Goal: Information Seeking & Learning: Learn about a topic

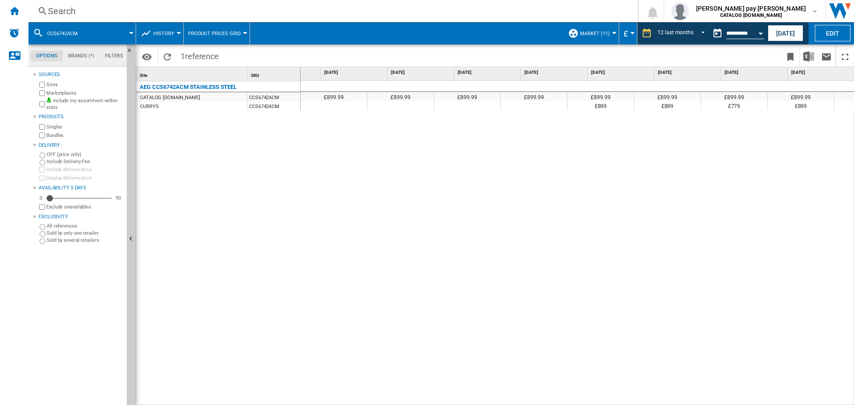
scroll to position [0, 313]
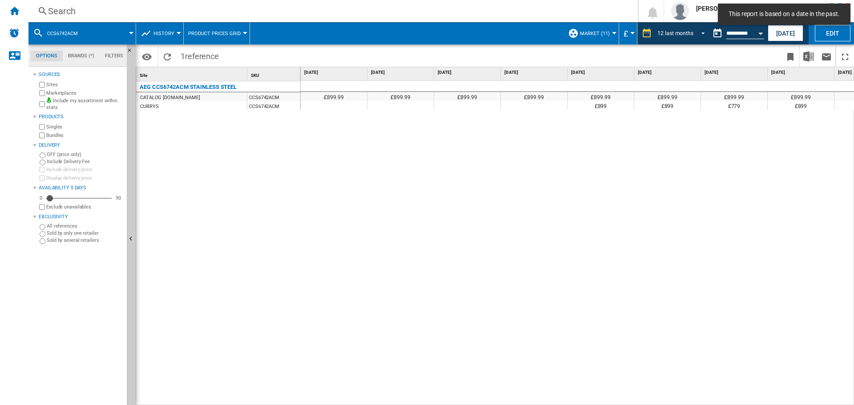
click at [699, 30] on span "REPORTS.WIZARD.STEPS.REPORT.STEPS.REPORT_OPTIONS.PERIOD: 12 last months" at bounding box center [700, 32] width 11 height 8
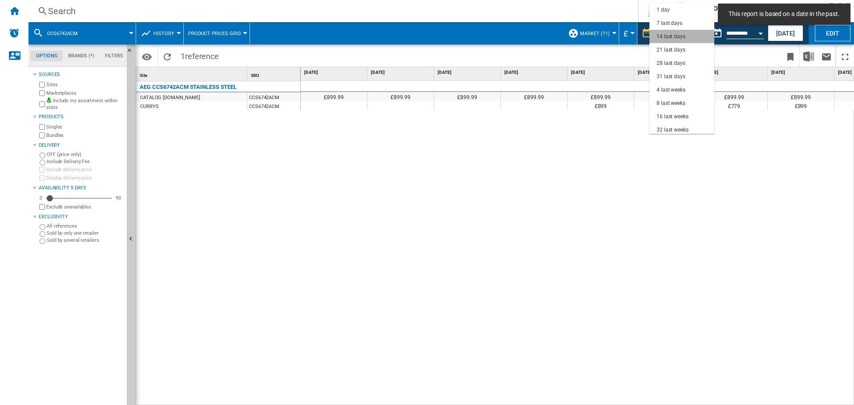
click at [683, 34] on div "14 last days" at bounding box center [670, 37] width 29 height 8
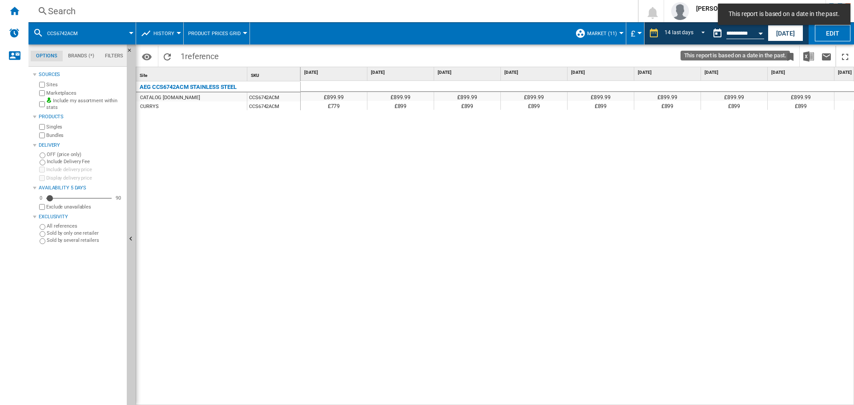
click at [761, 34] on div "Open calendar" at bounding box center [760, 33] width 4 height 2
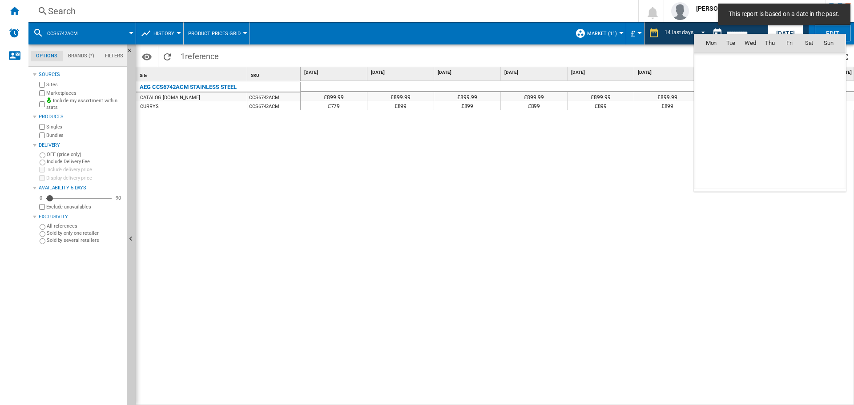
scroll to position [4242, 0]
click at [766, 141] on span "28" at bounding box center [769, 140] width 19 height 19
type input "**********"
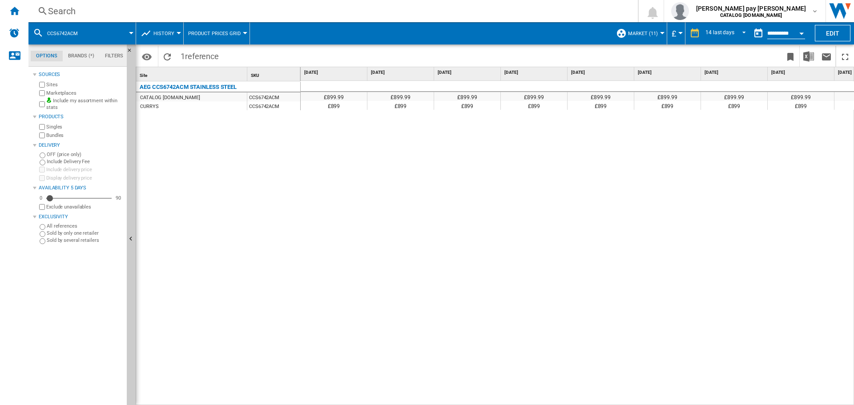
click at [156, 14] on div "Search" at bounding box center [331, 11] width 567 height 12
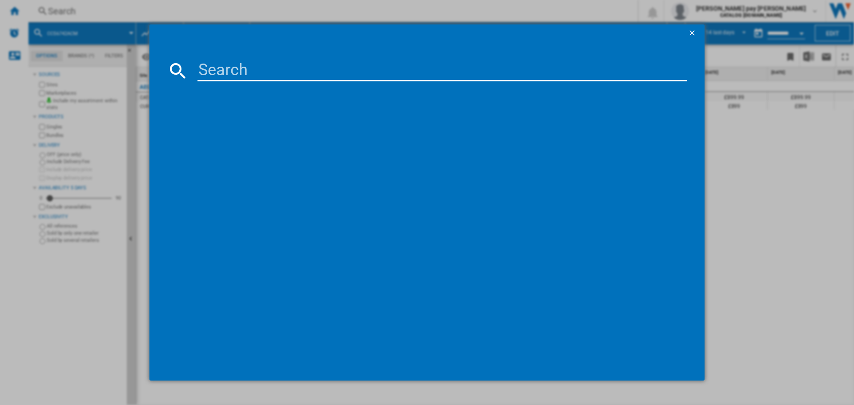
click at [230, 66] on input at bounding box center [441, 70] width 489 height 21
paste input "LFR61144B"
type input "LFR61144B"
drag, startPoint x: 253, startPoint y: 133, endPoint x: 296, endPoint y: 126, distance: 44.2
click at [253, 133] on div "AEG LFR61144B WHITE" at bounding box center [431, 128] width 505 height 14
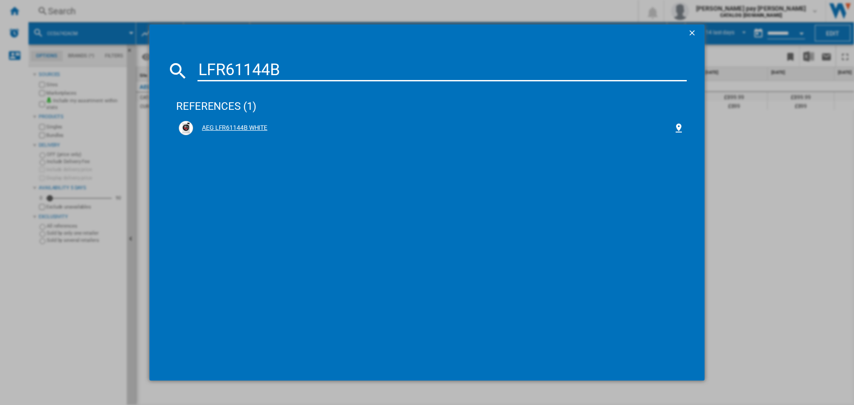
click at [235, 126] on div "AEG LFR61144B WHITE" at bounding box center [433, 128] width 480 height 9
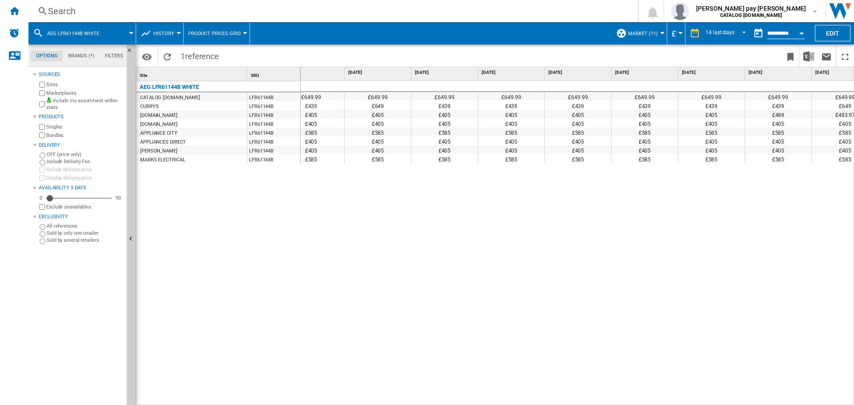
scroll to position [0, 447]
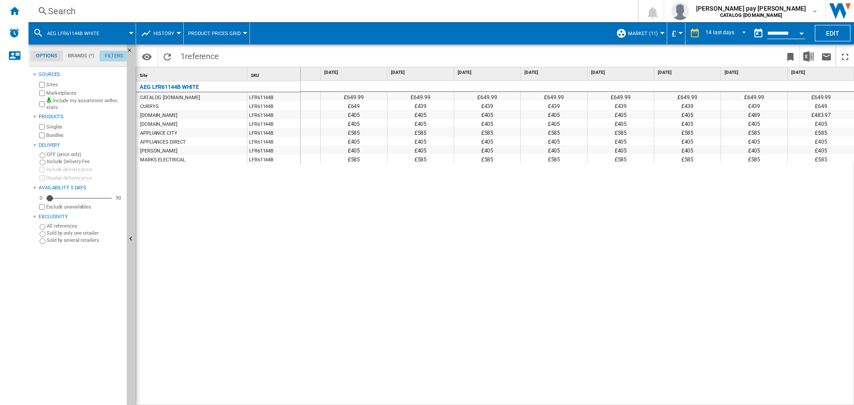
click at [109, 54] on md-tab-item "Filters" at bounding box center [114, 56] width 29 height 11
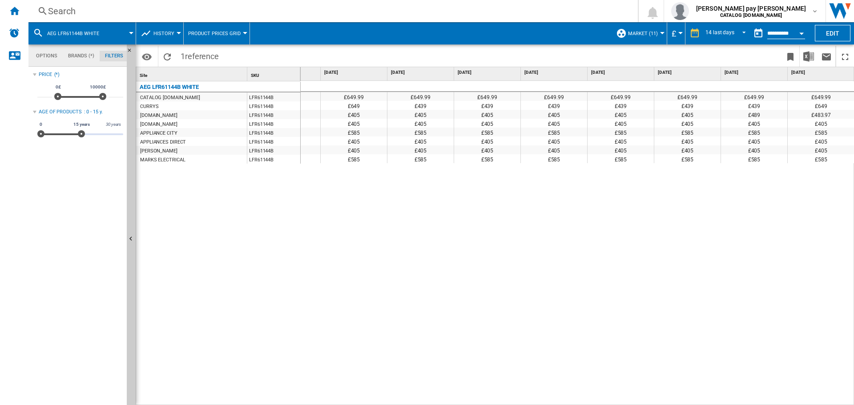
click at [85, 55] on md-tab-item "Brands (*)" at bounding box center [81, 56] width 37 height 11
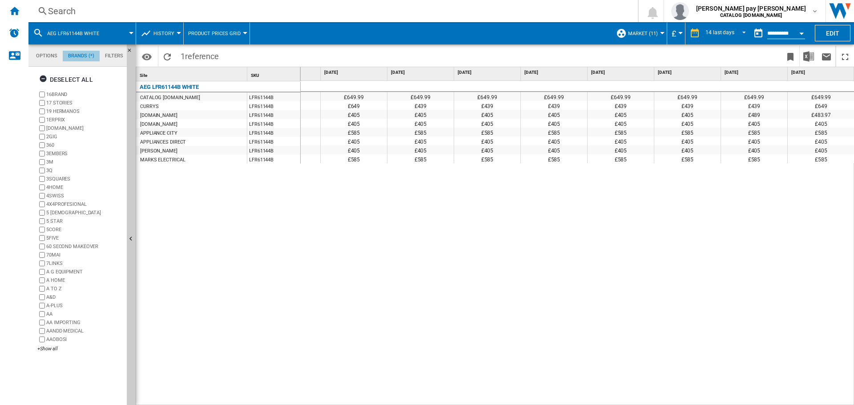
scroll to position [34, 0]
click at [54, 54] on md-tab-item "Options" at bounding box center [47, 56] width 32 height 11
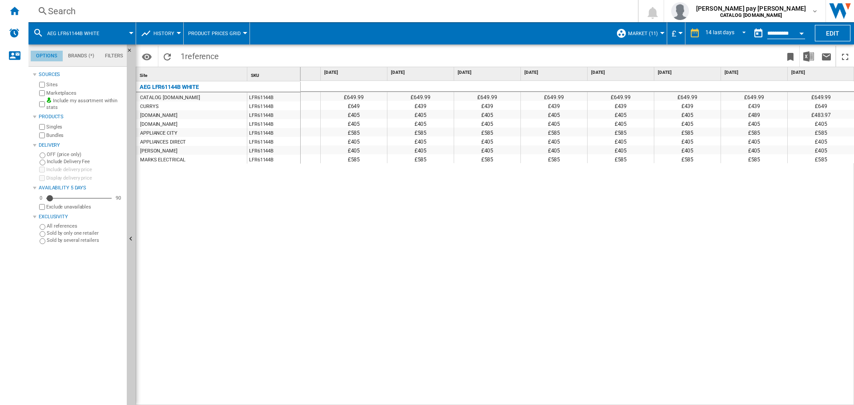
scroll to position [11, 0]
click at [118, 60] on md-tab-item "Filters" at bounding box center [114, 56] width 29 height 11
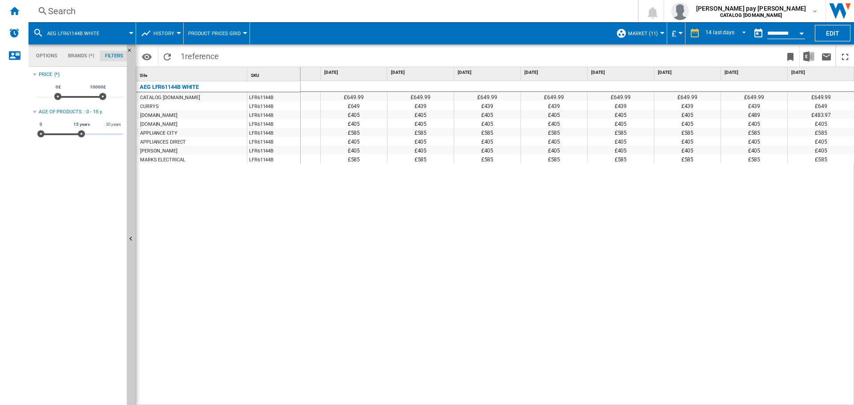
scroll to position [58, 0]
drag, startPoint x: 112, startPoint y: 55, endPoint x: 77, endPoint y: 56, distance: 35.1
click at [83, 55] on md-tab-item "Brands (*)" at bounding box center [81, 56] width 37 height 11
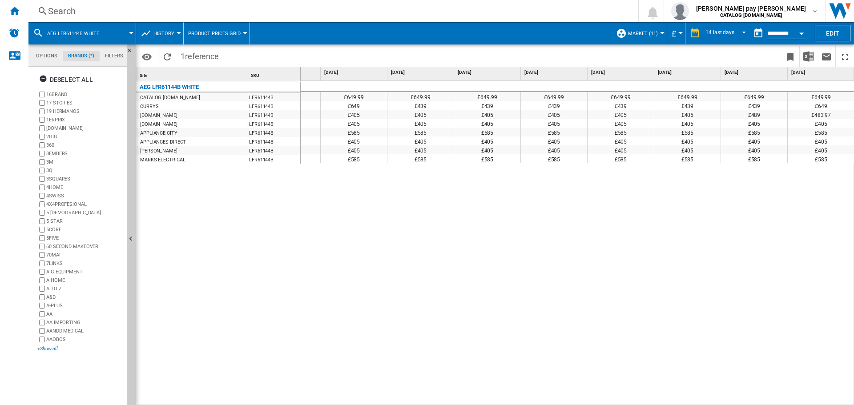
click at [51, 350] on div "+Show all" at bounding box center [80, 349] width 86 height 7
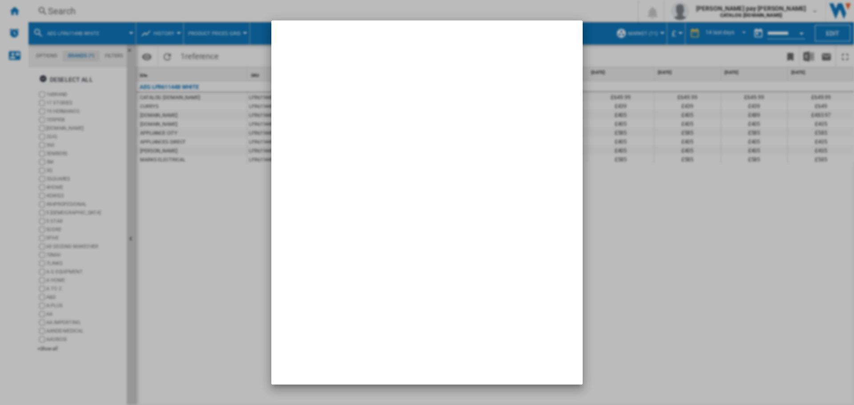
click at [643, 225] on div at bounding box center [427, 202] width 854 height 405
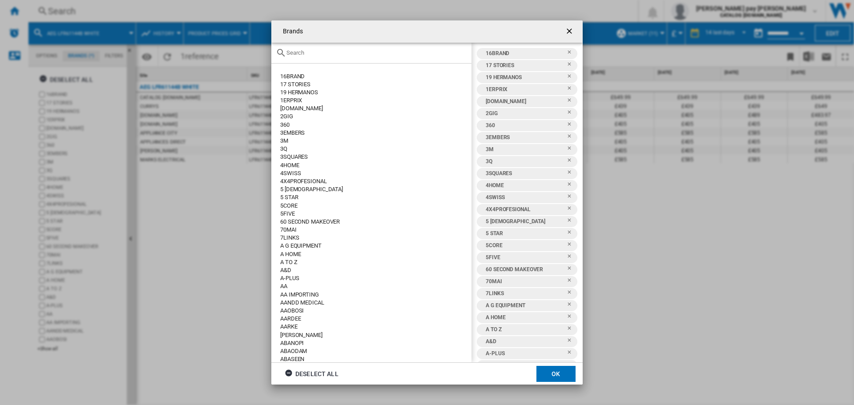
click at [704, 242] on div "Brands 16BRAND 17 STORIES 19 HERMANOS 1ERPRIX [DOMAIN_NAME] 2GIG 360 3EMBERS 3M…" at bounding box center [427, 202] width 854 height 405
click at [313, 59] on div at bounding box center [371, 53] width 200 height 21
click at [310, 53] on input "text" at bounding box center [376, 52] width 181 height 7
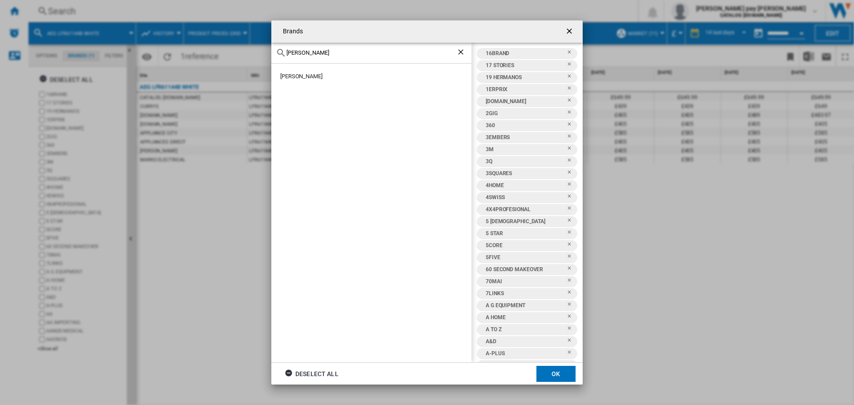
click at [314, 53] on input "[PERSON_NAME]" at bounding box center [371, 52] width 170 height 7
click at [323, 77] on div "[PERSON_NAME]" at bounding box center [375, 76] width 191 height 8
drag, startPoint x: 313, startPoint y: 75, endPoint x: 480, endPoint y: 93, distance: 167.4
click at [505, 104] on md-dialog-content "[PERSON_NAME] 16BRAND 17 STORIES 19 HERMANOS 1ERPRIX [DOMAIN_NAME] 2GIG 360 3EM…" at bounding box center [426, 203] width 311 height 320
click at [305, 74] on div "[PERSON_NAME]" at bounding box center [375, 76] width 191 height 8
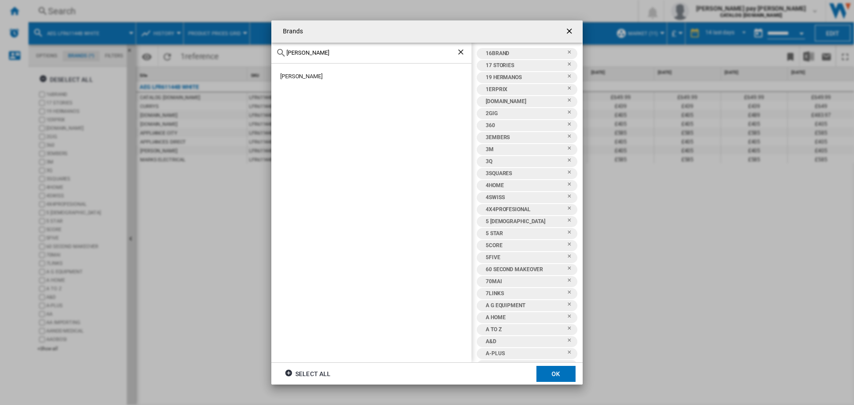
click at [305, 74] on div "[PERSON_NAME]" at bounding box center [375, 76] width 191 height 8
click at [298, 80] on div "[PERSON_NAME]" at bounding box center [375, 76] width 191 height 8
click at [304, 76] on div "[PERSON_NAME]" at bounding box center [375, 76] width 191 height 8
drag, startPoint x: 294, startPoint y: 372, endPoint x: 396, endPoint y: 373, distance: 102.3
click at [294, 373] on ng-md-icon "button" at bounding box center [290, 374] width 11 height 11
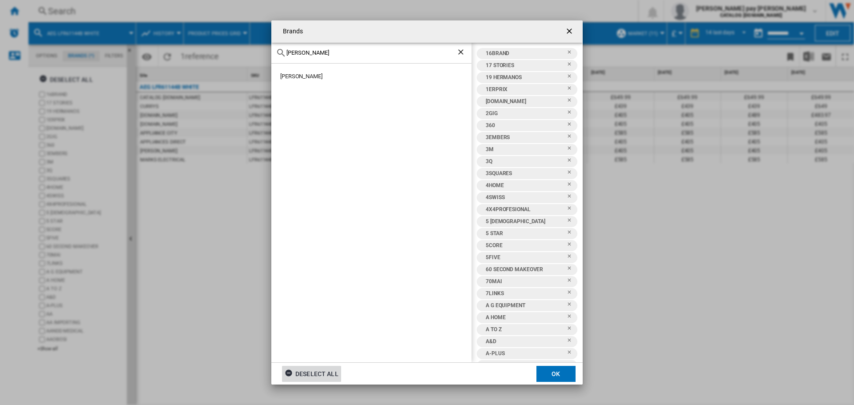
click at [551, 375] on button "OK" at bounding box center [555, 374] width 39 height 16
click at [484, 293] on div "£649.99 £649.99 £649.99 £649.99 £649.99 £649.99 £649.99 £649.99 £649.99 £649.99…" at bounding box center [578, 243] width 554 height 325
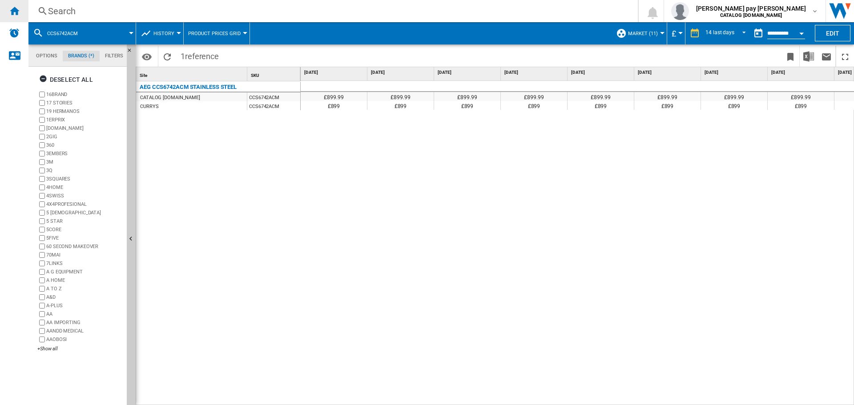
click at [16, 11] on ng-md-icon "Home" at bounding box center [14, 10] width 11 height 11
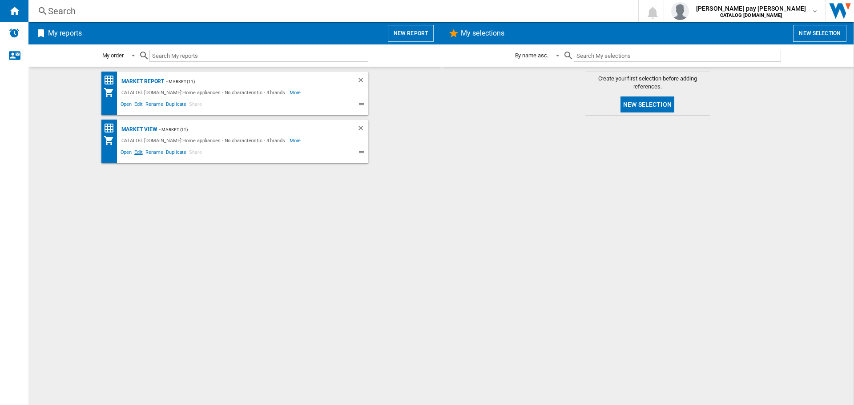
click at [139, 153] on span "Edit" at bounding box center [138, 153] width 11 height 11
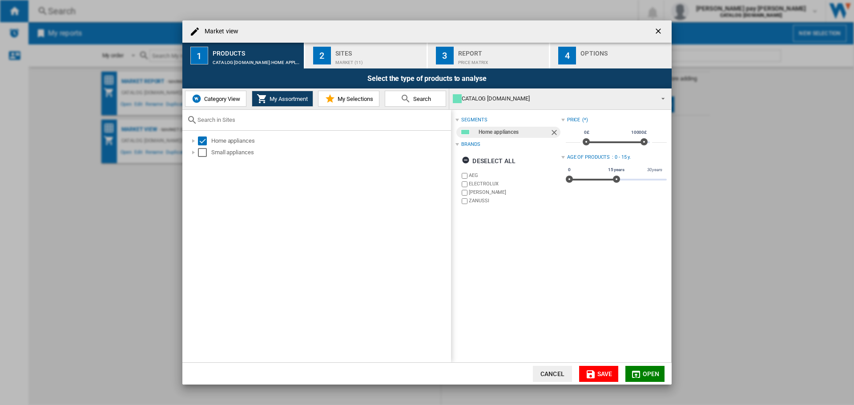
click at [337, 104] on button "My Selections" at bounding box center [348, 99] width 61 height 16
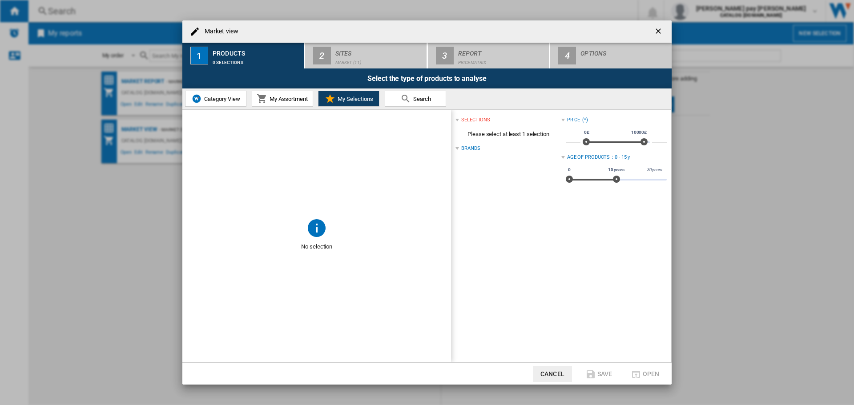
click at [288, 104] on button "My Assortment" at bounding box center [282, 99] width 61 height 16
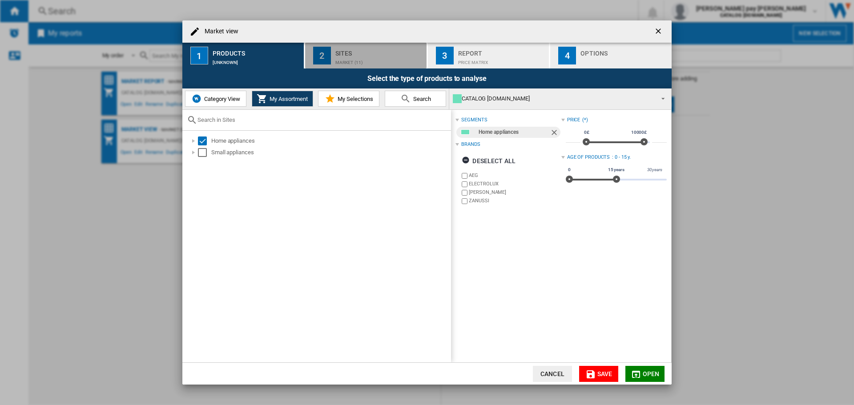
click at [361, 57] on div "Market (11)" at bounding box center [379, 60] width 88 height 9
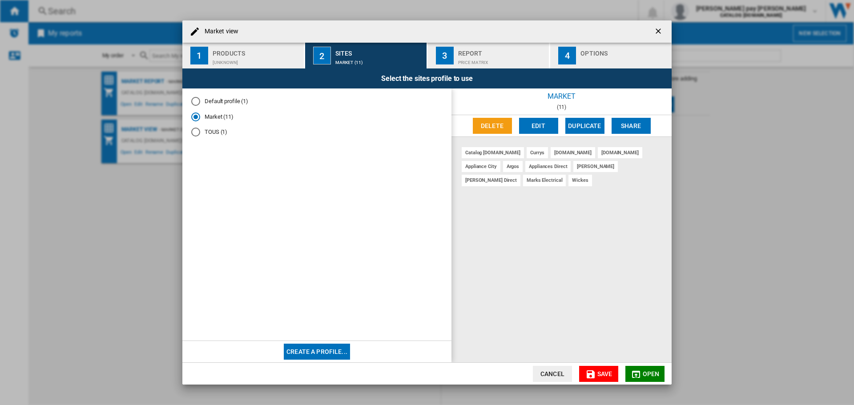
click at [537, 121] on button "Edit" at bounding box center [538, 126] width 39 height 16
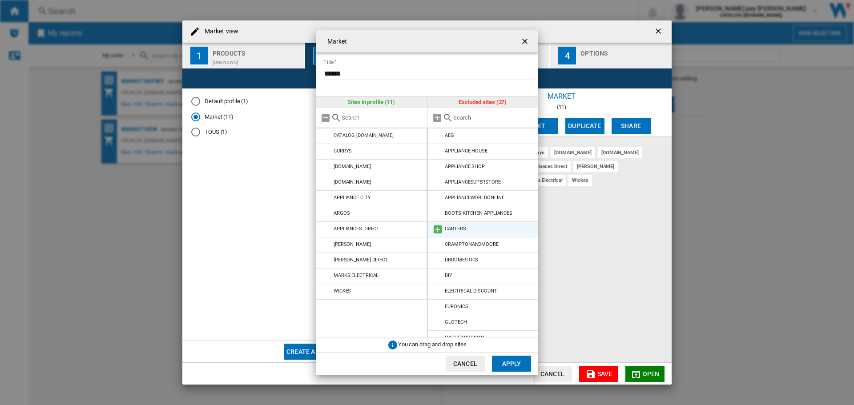
scroll to position [44, 0]
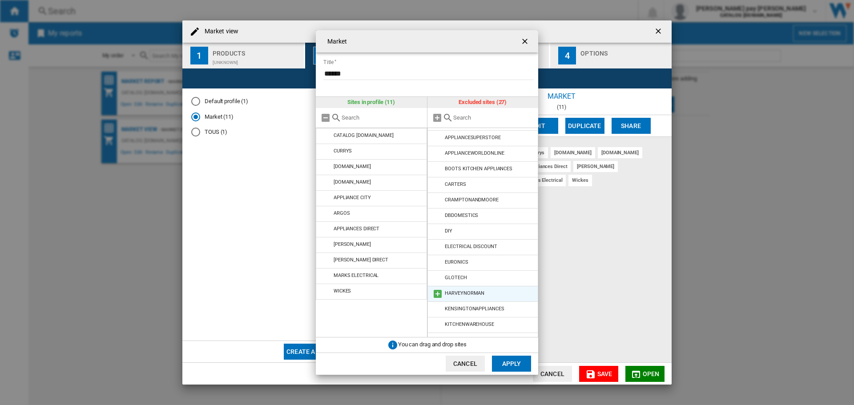
click at [435, 291] on md-icon at bounding box center [437, 294] width 11 height 11
click at [437, 322] on md-icon at bounding box center [437, 325] width 11 height 11
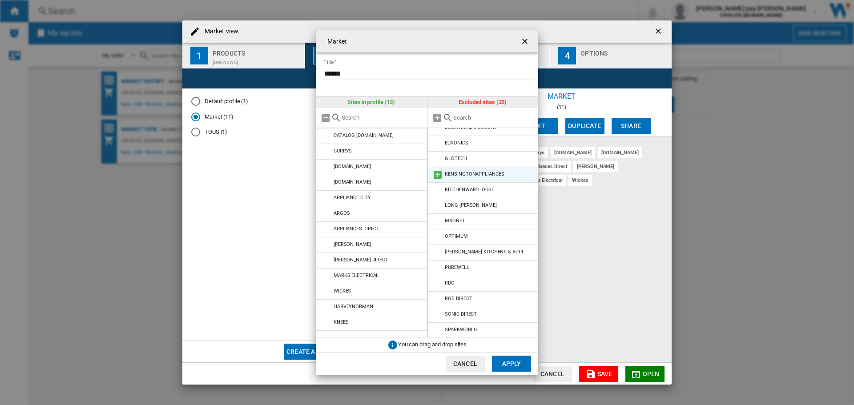
scroll to position [178, 0]
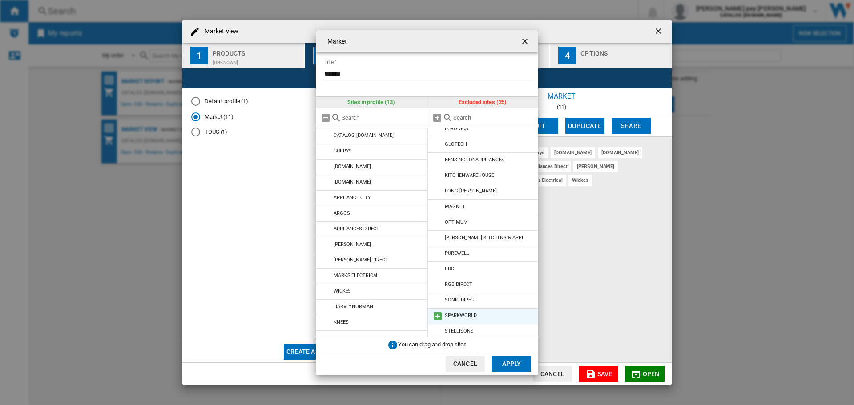
click at [436, 315] on md-icon at bounding box center [437, 316] width 11 height 11
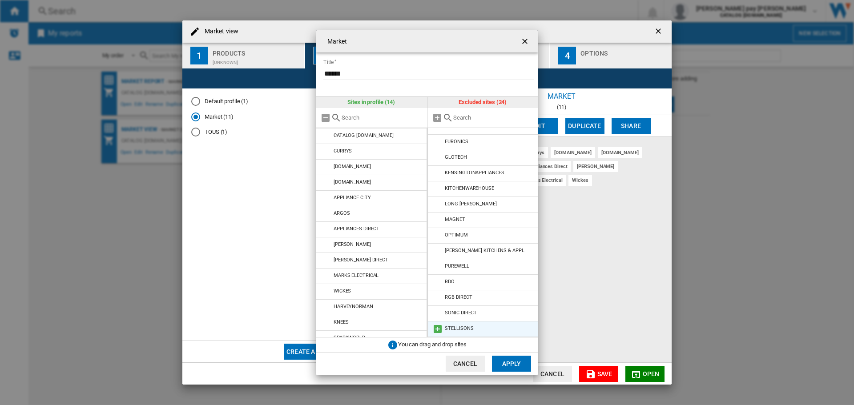
click at [438, 327] on md-icon at bounding box center [437, 329] width 11 height 11
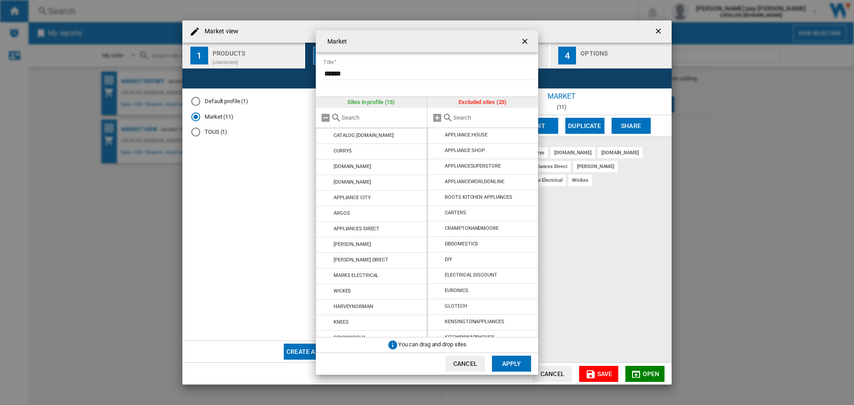
scroll to position [0, 0]
click at [521, 366] on button "Apply" at bounding box center [511, 364] width 39 height 16
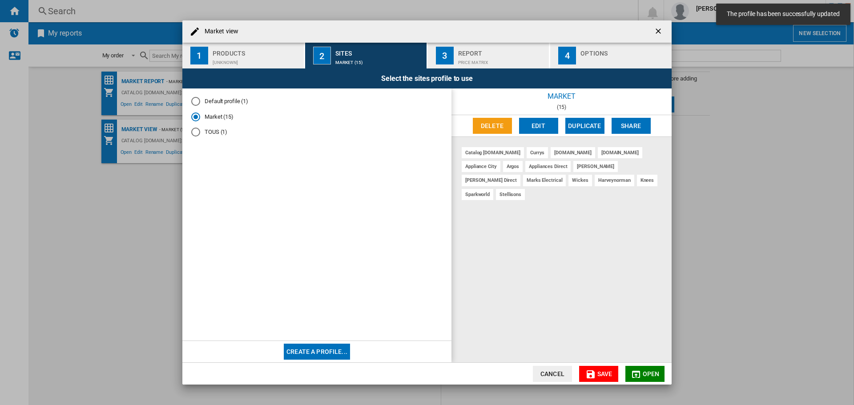
click at [607, 375] on span "Save" at bounding box center [604, 373] width 15 height 7
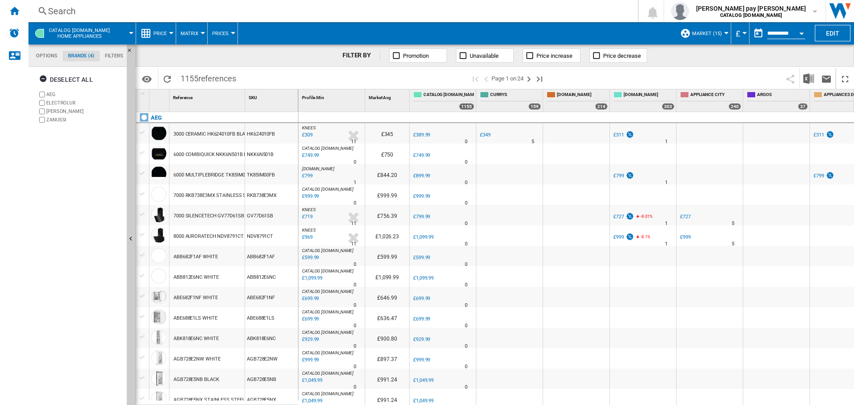
click at [169, 34] on button "Price" at bounding box center [162, 33] width 18 height 22
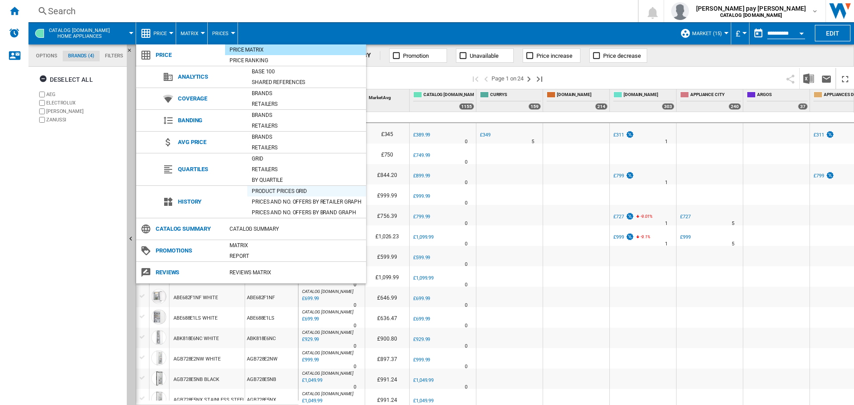
click at [279, 186] on div "Product prices grid" at bounding box center [306, 191] width 119 height 11
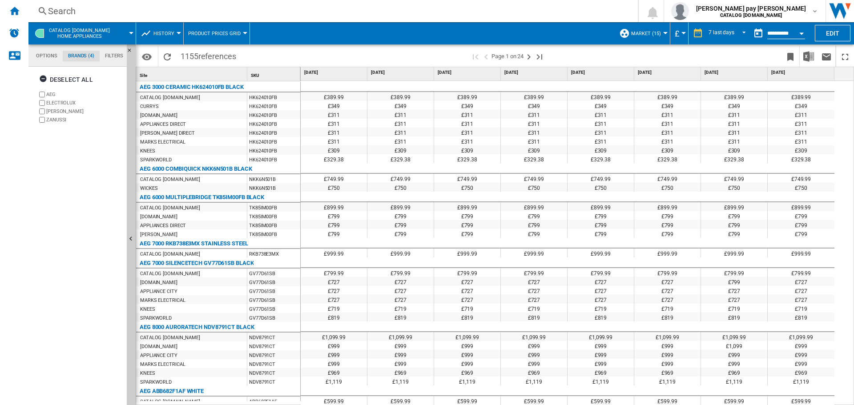
click at [237, 12] on div "Search" at bounding box center [331, 11] width 567 height 12
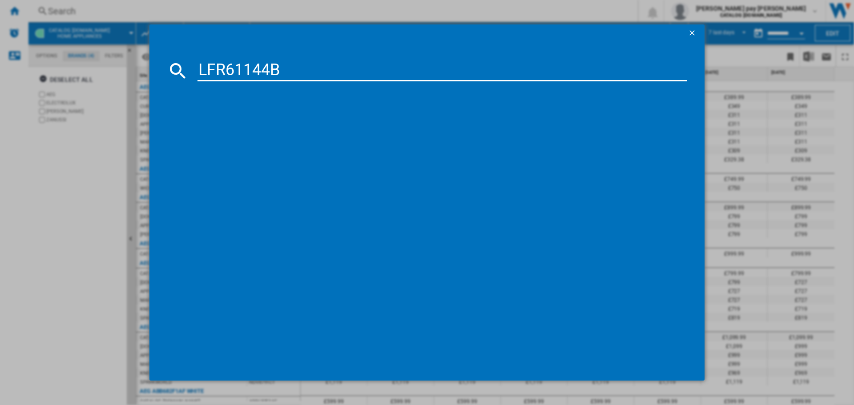
type input "LFR61144B"
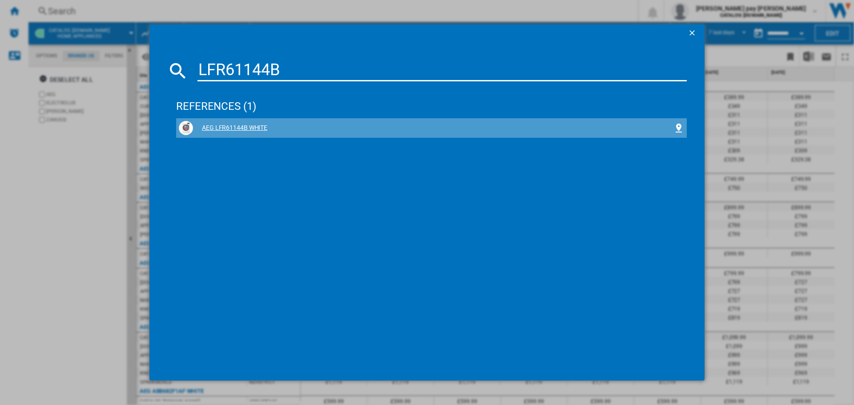
click at [257, 127] on div "AEG LFR61144B WHITE" at bounding box center [433, 128] width 480 height 9
